Goal: Navigation & Orientation: Understand site structure

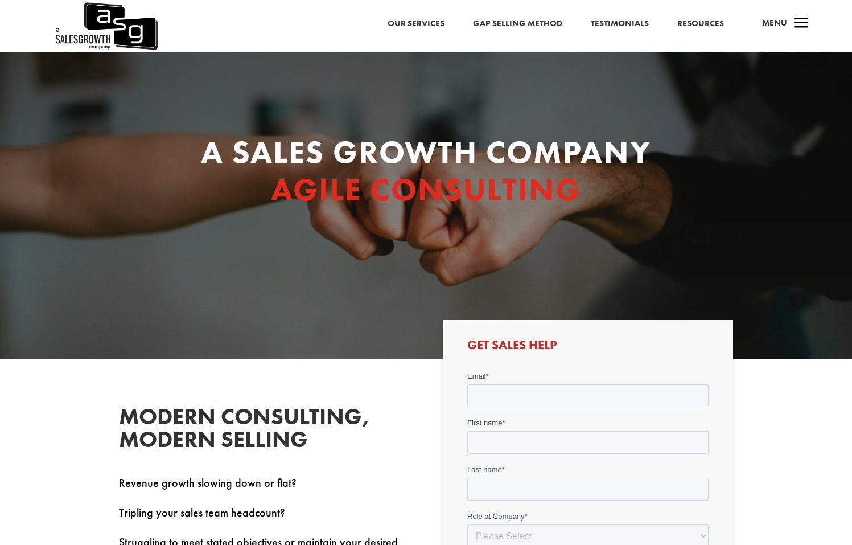
click at [127, 33] on img at bounding box center [106, 26] width 104 height 52
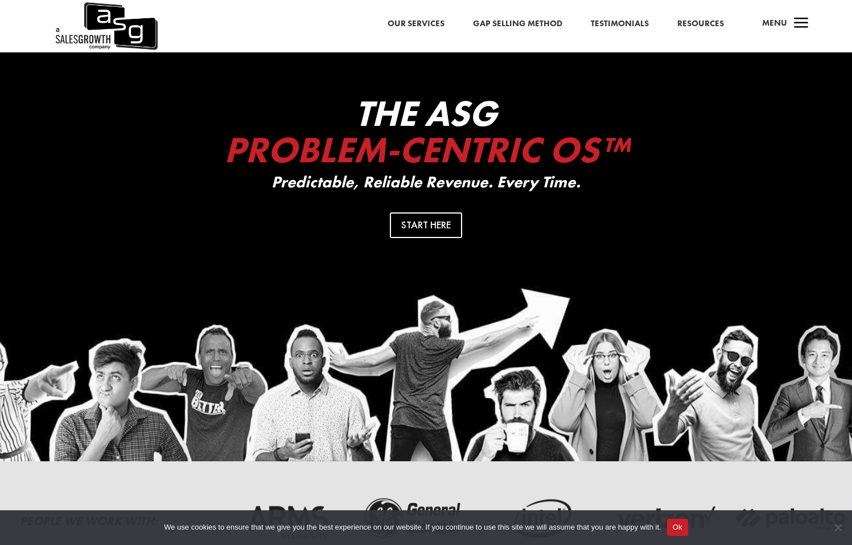
scroll to position [1, 0]
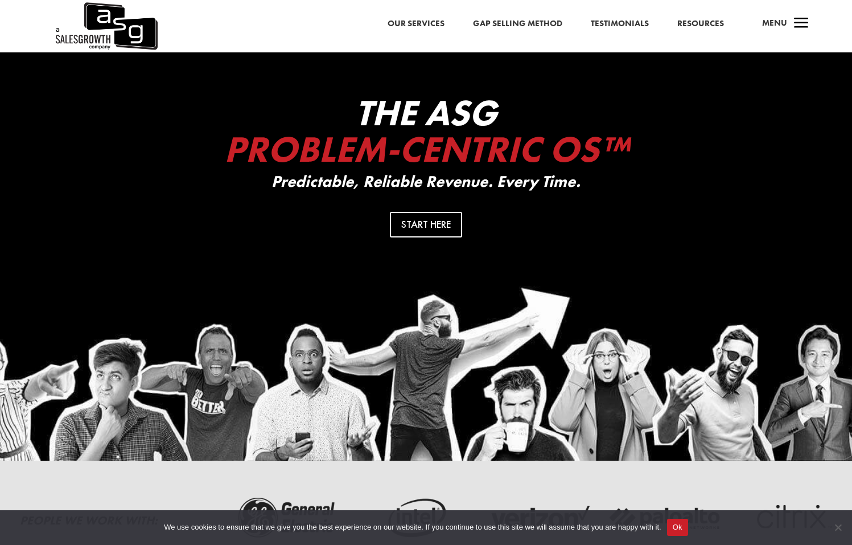
click at [489, 18] on link "Gap Selling Method" at bounding box center [517, 23] width 89 height 15
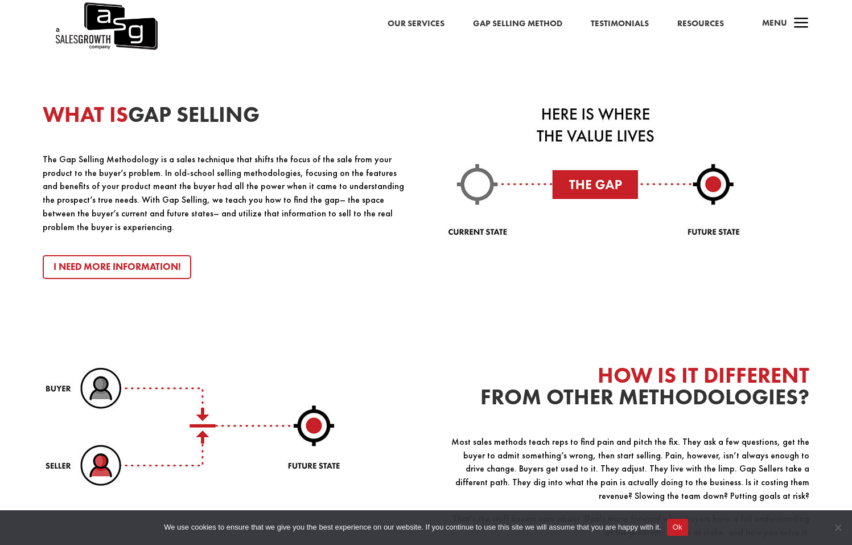
scroll to position [1264, 0]
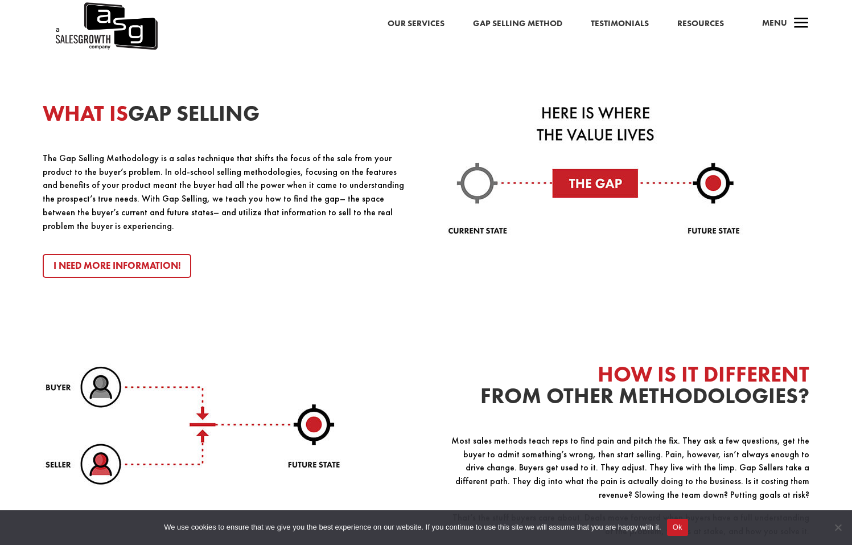
click at [117, 24] on img at bounding box center [106, 26] width 104 height 52
